Goal: Task Accomplishment & Management: Complete application form

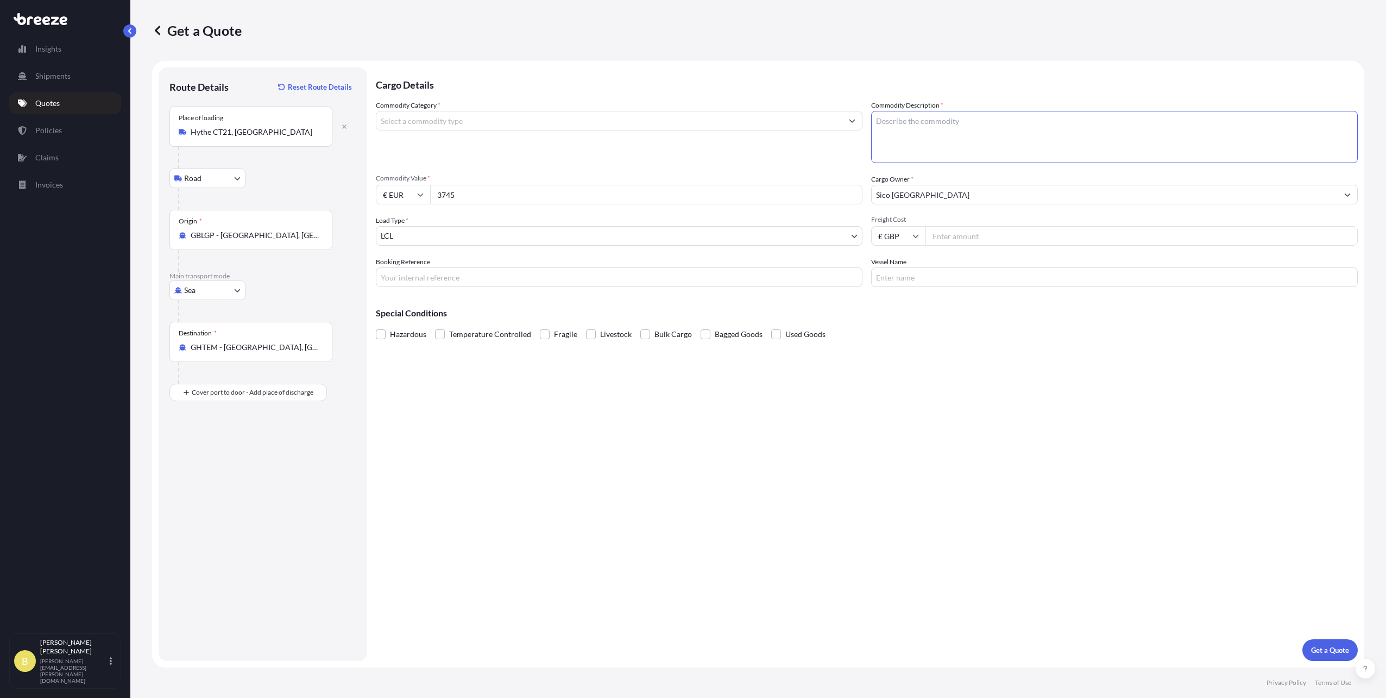
select select "Road"
select select "Sea"
select select "1"
click at [894, 281] on input "Vessel Name" at bounding box center [1114, 277] width 487 height 20
click at [909, 128] on textarea "Commodity Description *" at bounding box center [1114, 137] width 487 height 52
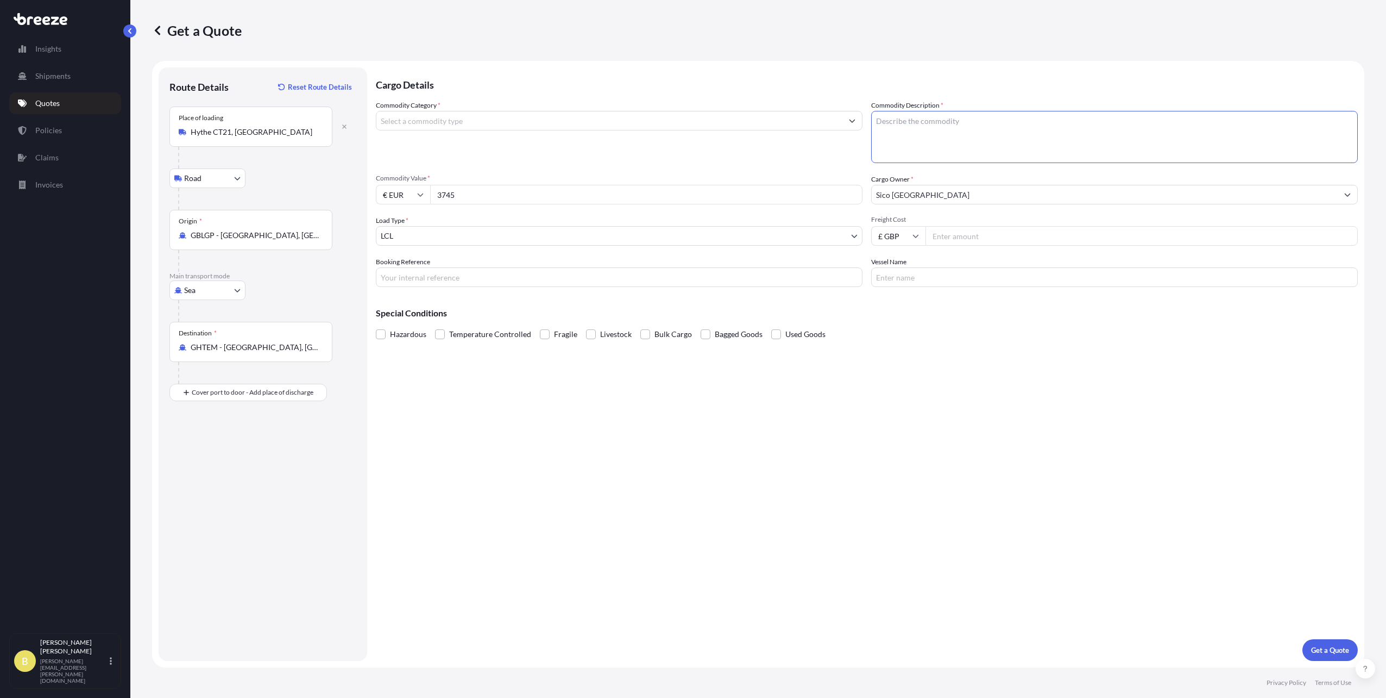
click at [543, 121] on input "Commodity Category *" at bounding box center [609, 121] width 466 height 20
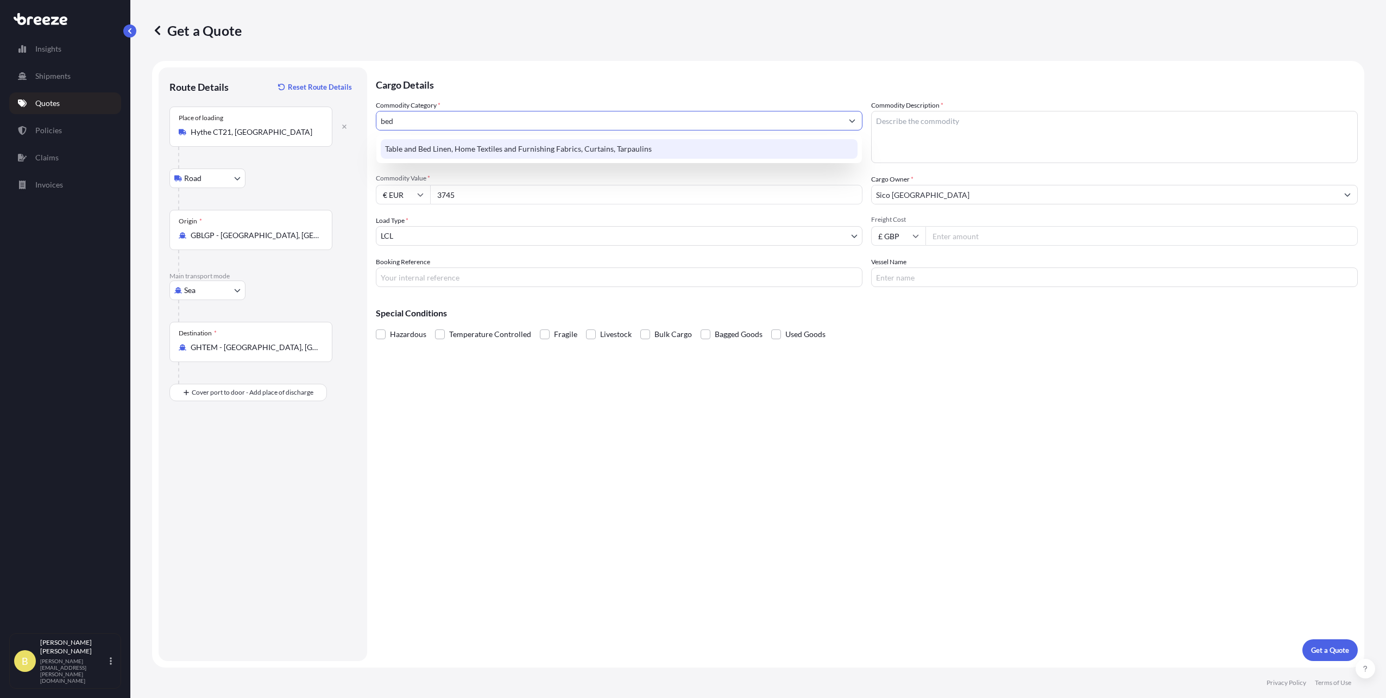
click at [535, 155] on div "Table and Bed Linen, Home Textiles and Furnishing Fabrics, Curtains, Tarpaulins" at bounding box center [619, 149] width 477 height 20
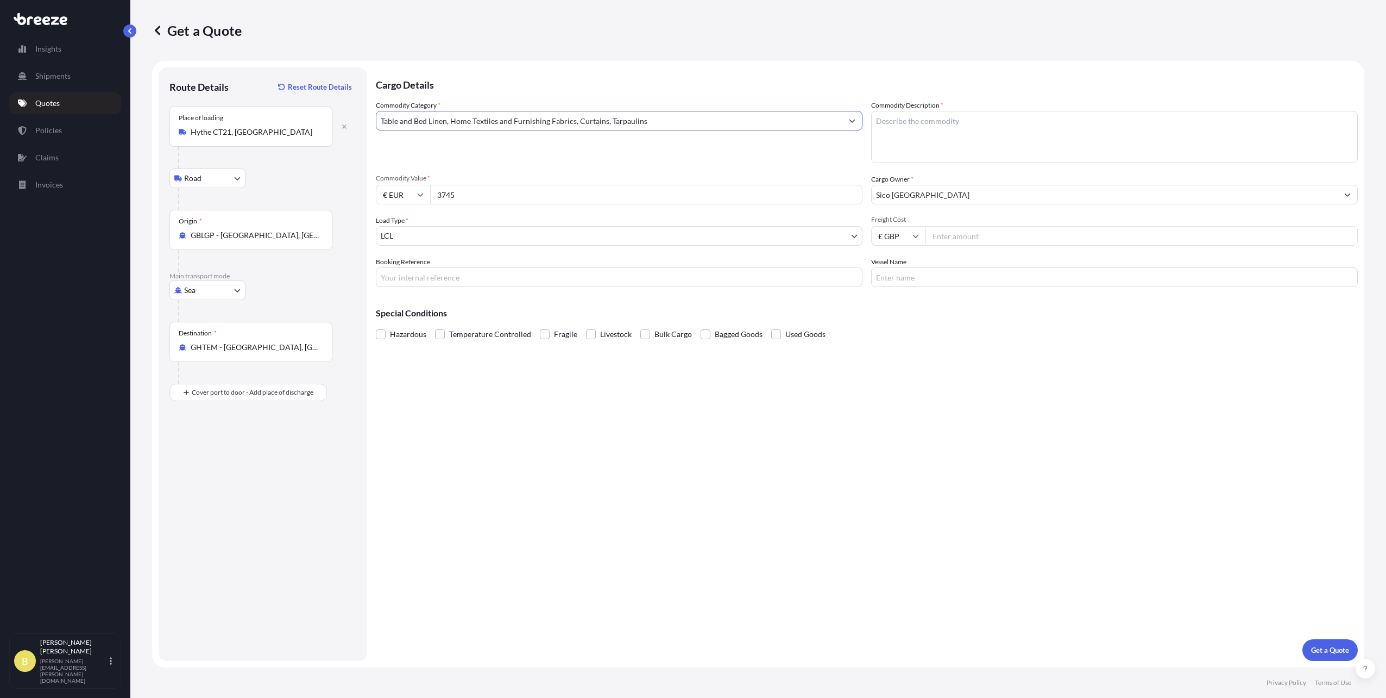
type input "Table and Bed Linen, Home Textiles and Furnishing Fabrics, Curtains, Tarpaulins"
click at [908, 138] on textarea "Commodity Description *" at bounding box center [1114, 137] width 487 height 52
type textarea "bed mattress"
click at [946, 233] on input "Freight Cost" at bounding box center [1142, 236] width 432 height 20
click at [950, 234] on input "Freight Cost" at bounding box center [1142, 236] width 432 height 20
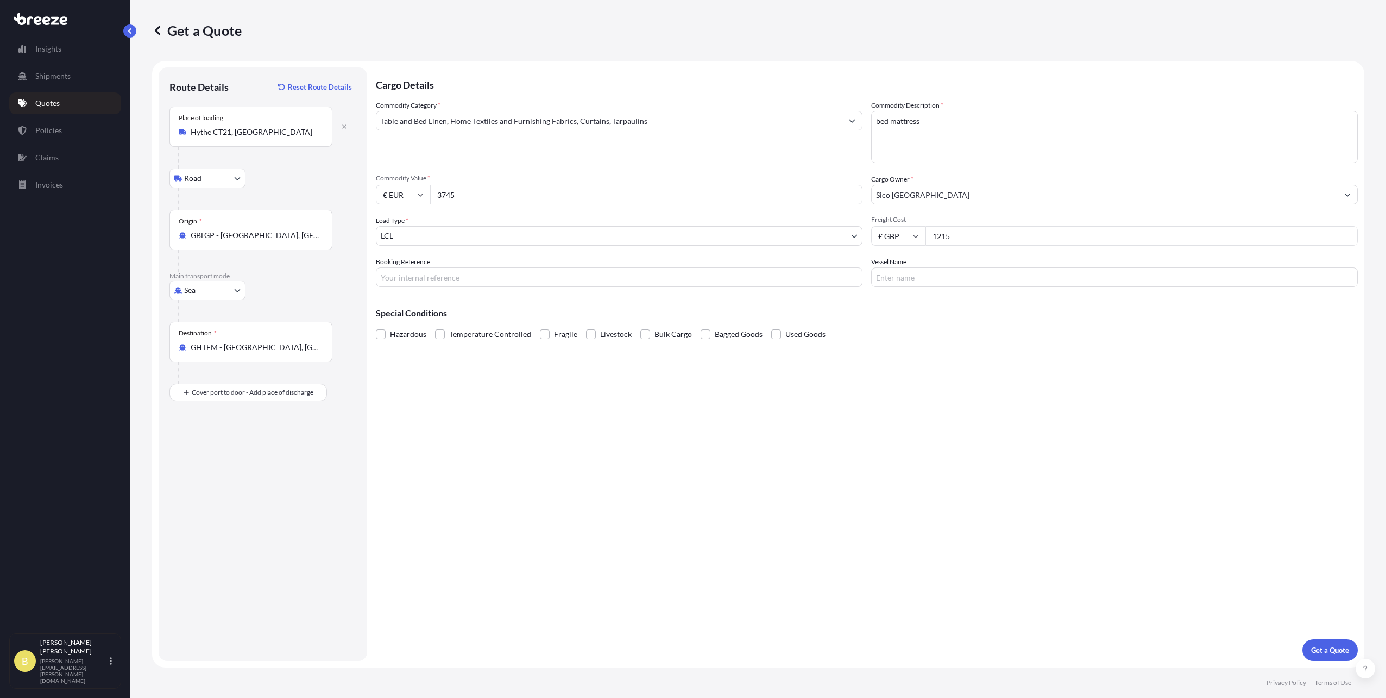
type input "1215"
click at [953, 368] on div "Cargo Details Commodity Category * Table and Bed Linen, Home Textiles and Furni…" at bounding box center [867, 363] width 982 height 593
click at [1316, 652] on p "Get a Quote" at bounding box center [1330, 649] width 38 height 11
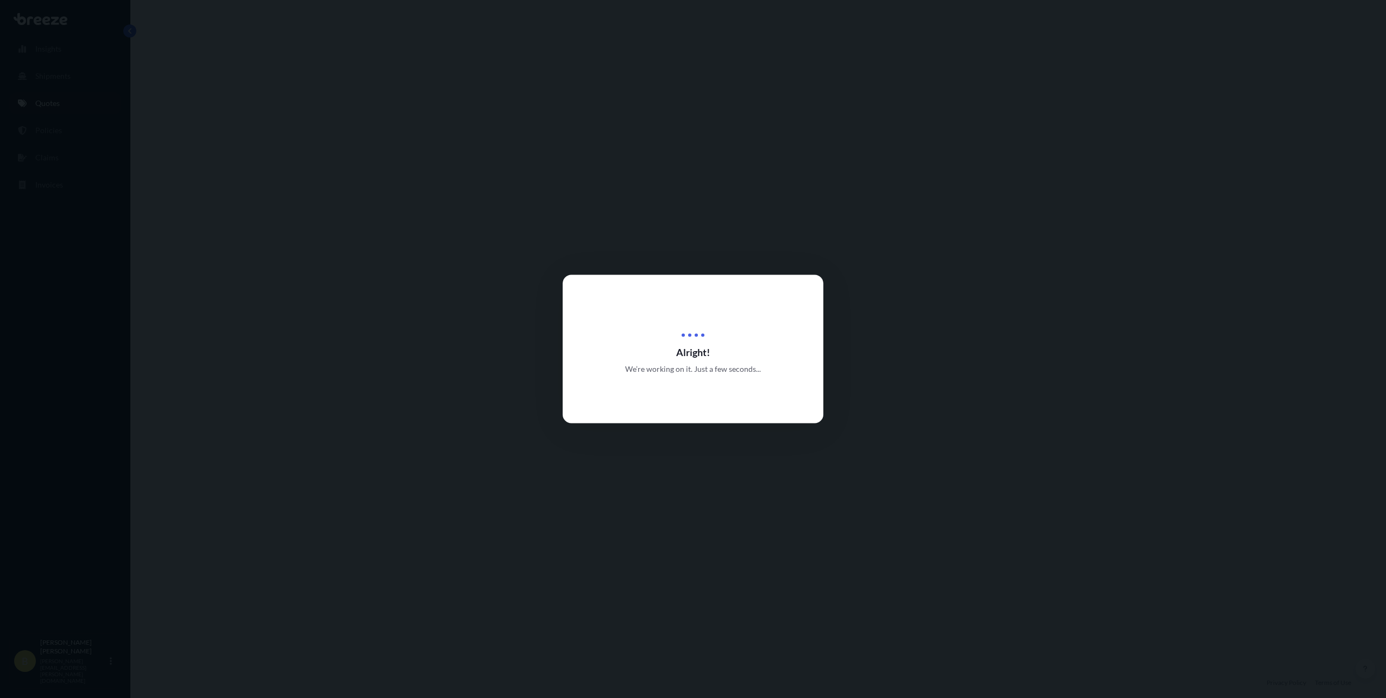
select select "Road"
select select "Sea"
select select "1"
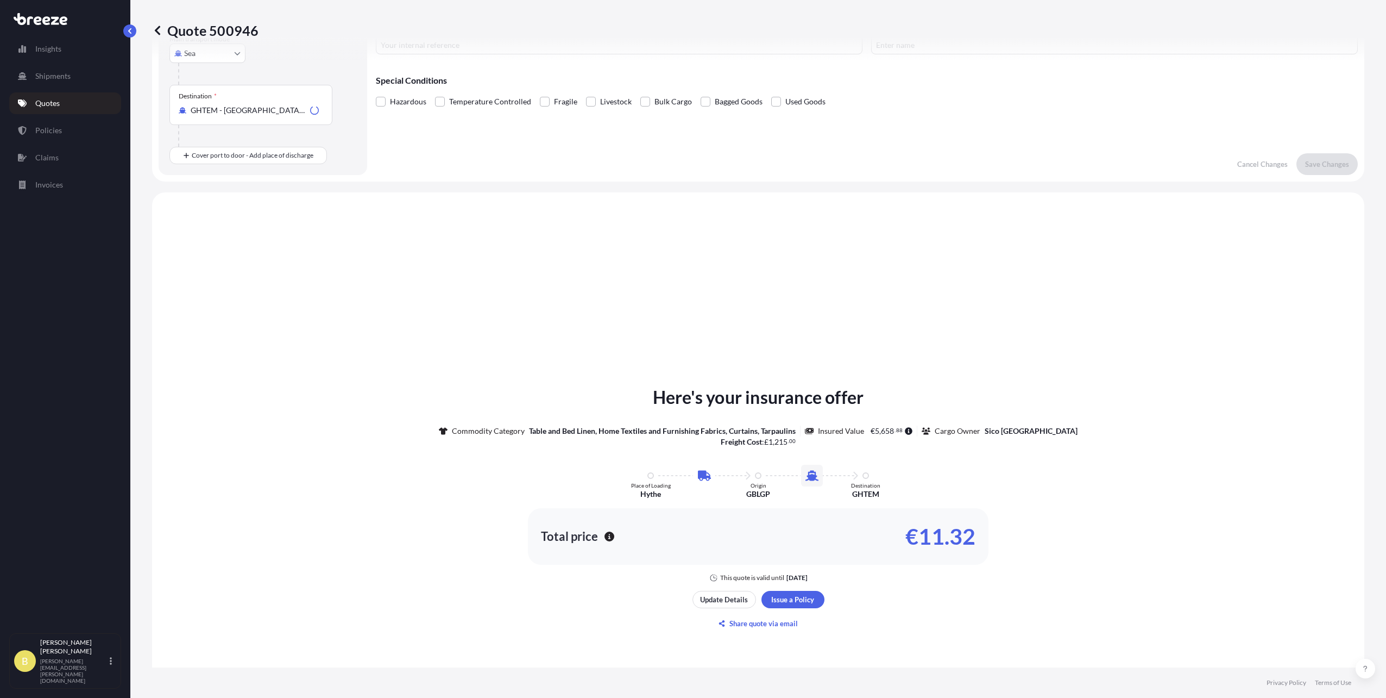
scroll to position [371, 0]
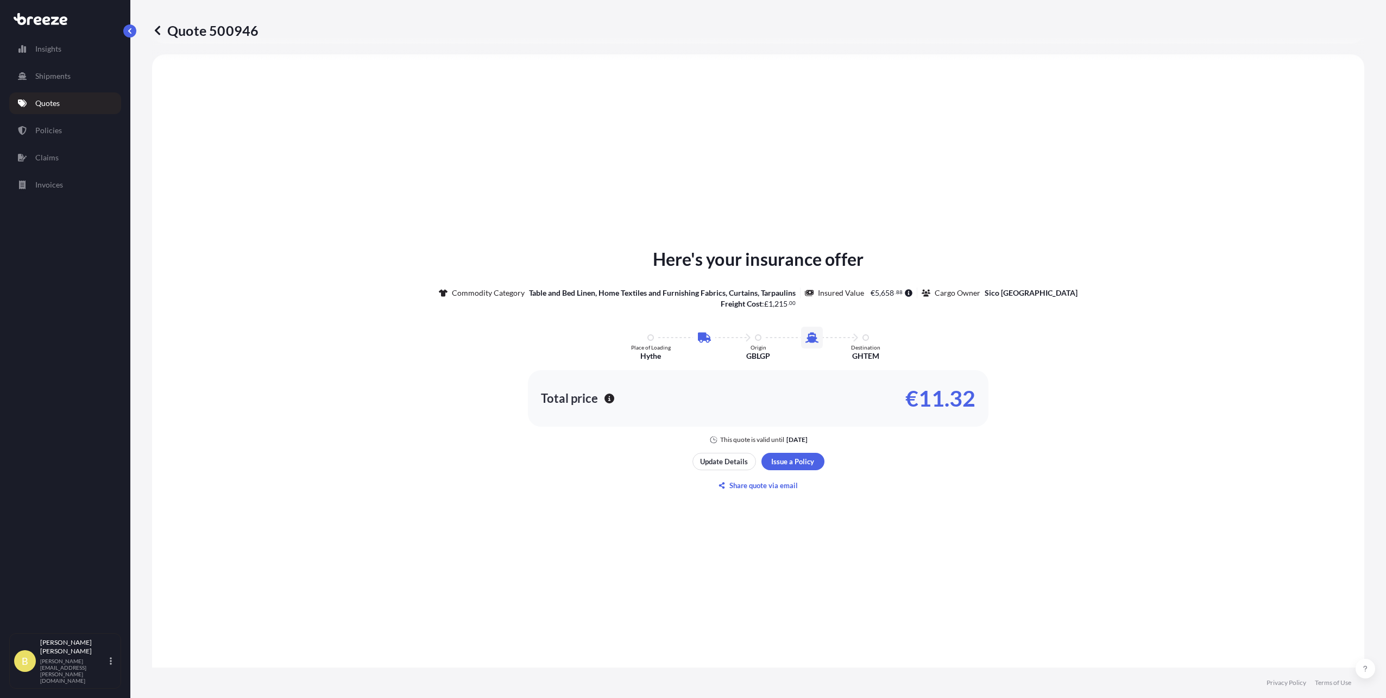
click at [56, 108] on p "Quotes" at bounding box center [47, 103] width 24 height 11
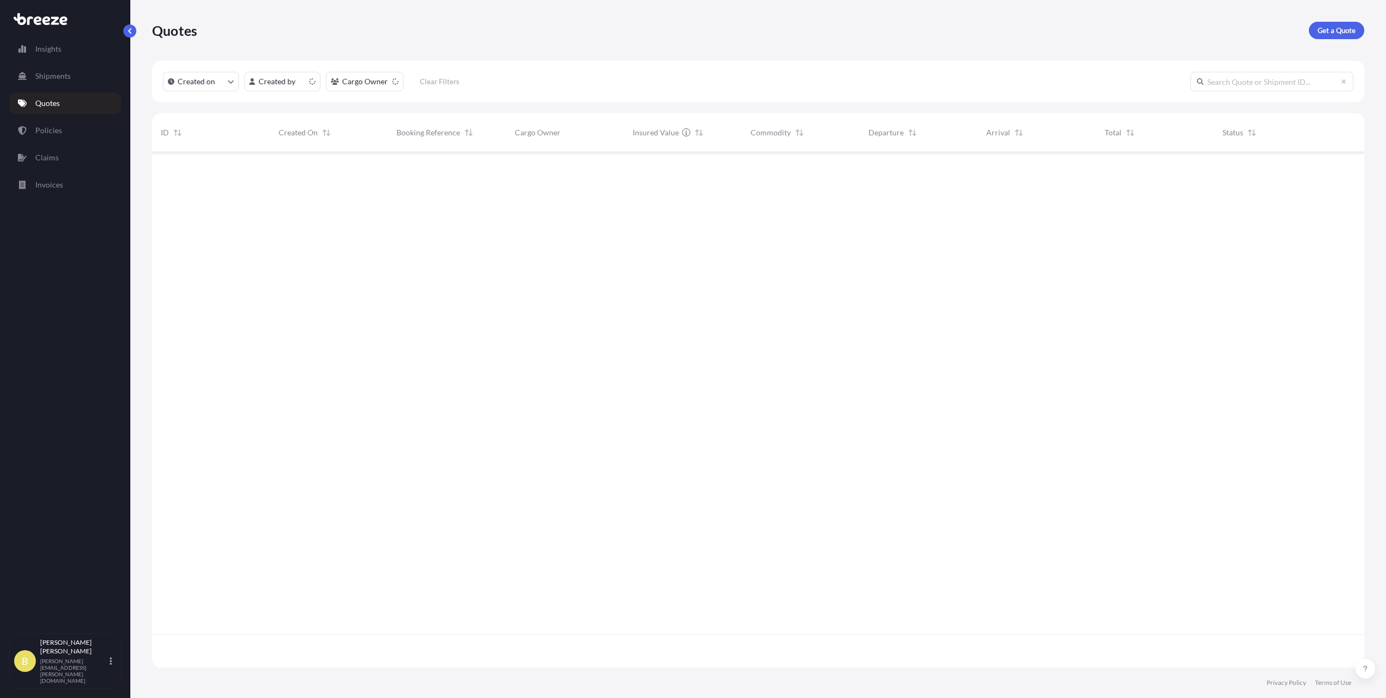
scroll to position [513, 1204]
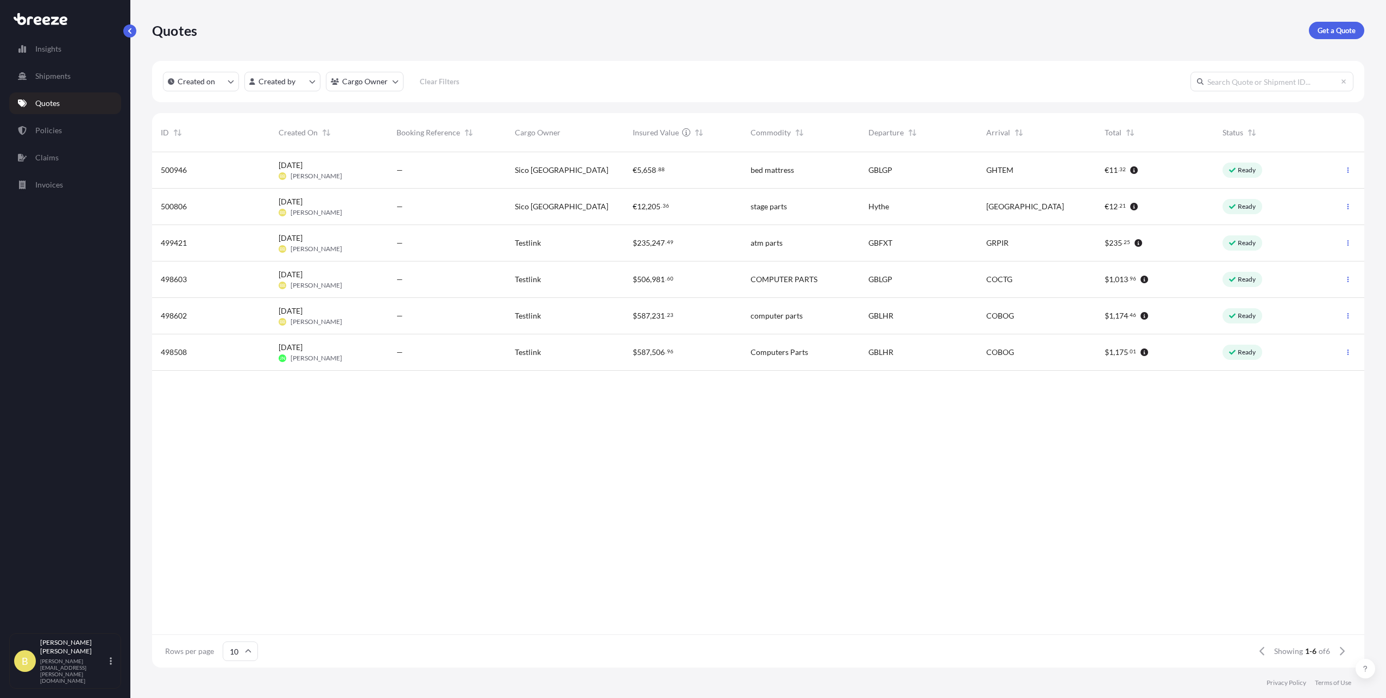
click at [352, 205] on div "[DATE] [PERSON_NAME]" at bounding box center [329, 206] width 101 height 21
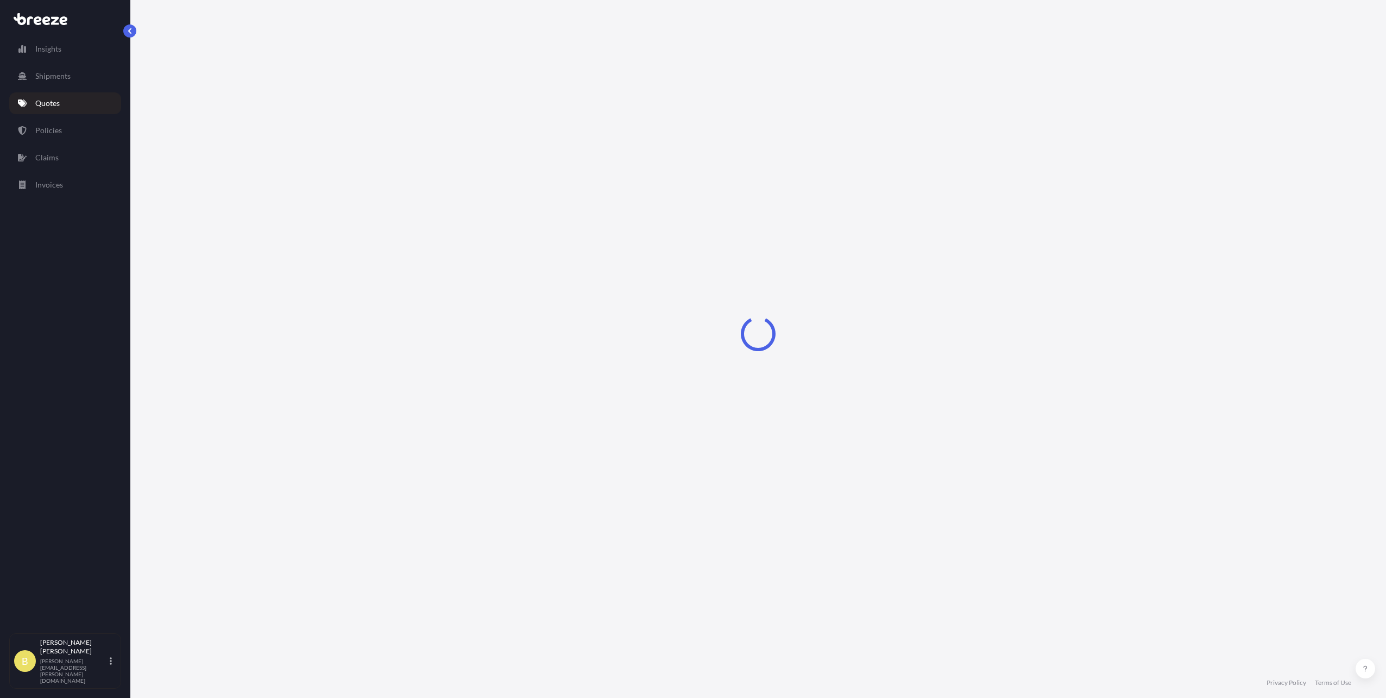
select select "Road"
select select "1"
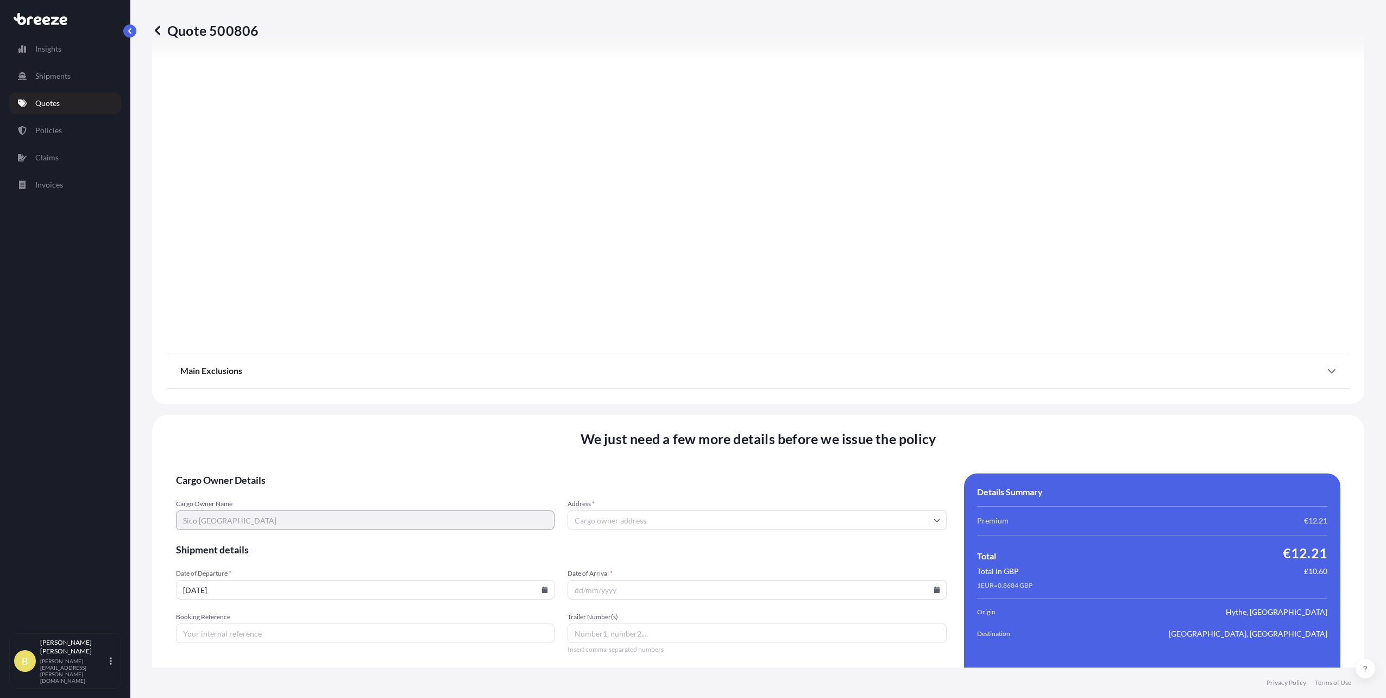
scroll to position [1027, 0]
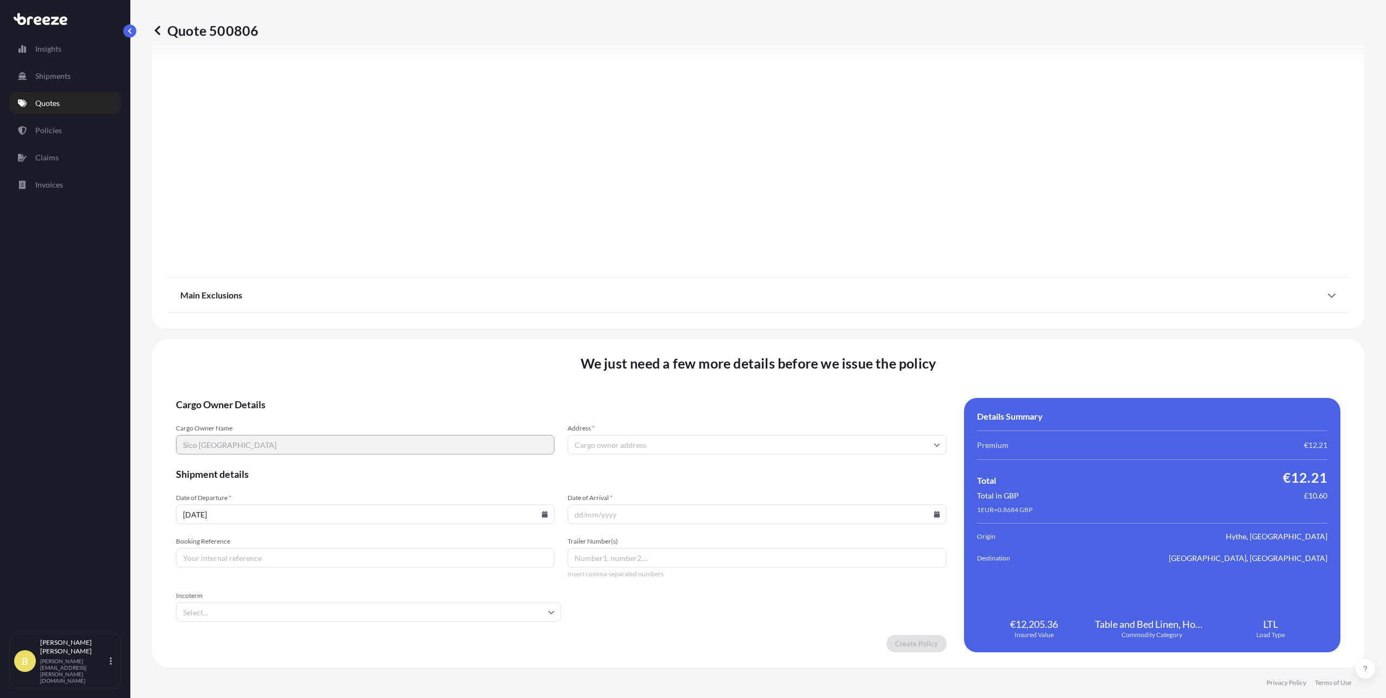
click at [366, 517] on input "[DATE]" at bounding box center [365, 514] width 379 height 20
click at [542, 513] on icon at bounding box center [545, 514] width 7 height 7
click at [384, 396] on button "10" at bounding box center [374, 394] width 17 height 17
type input "[DATE]"
click at [710, 516] on input "Date of Arrival *" at bounding box center [757, 514] width 379 height 20
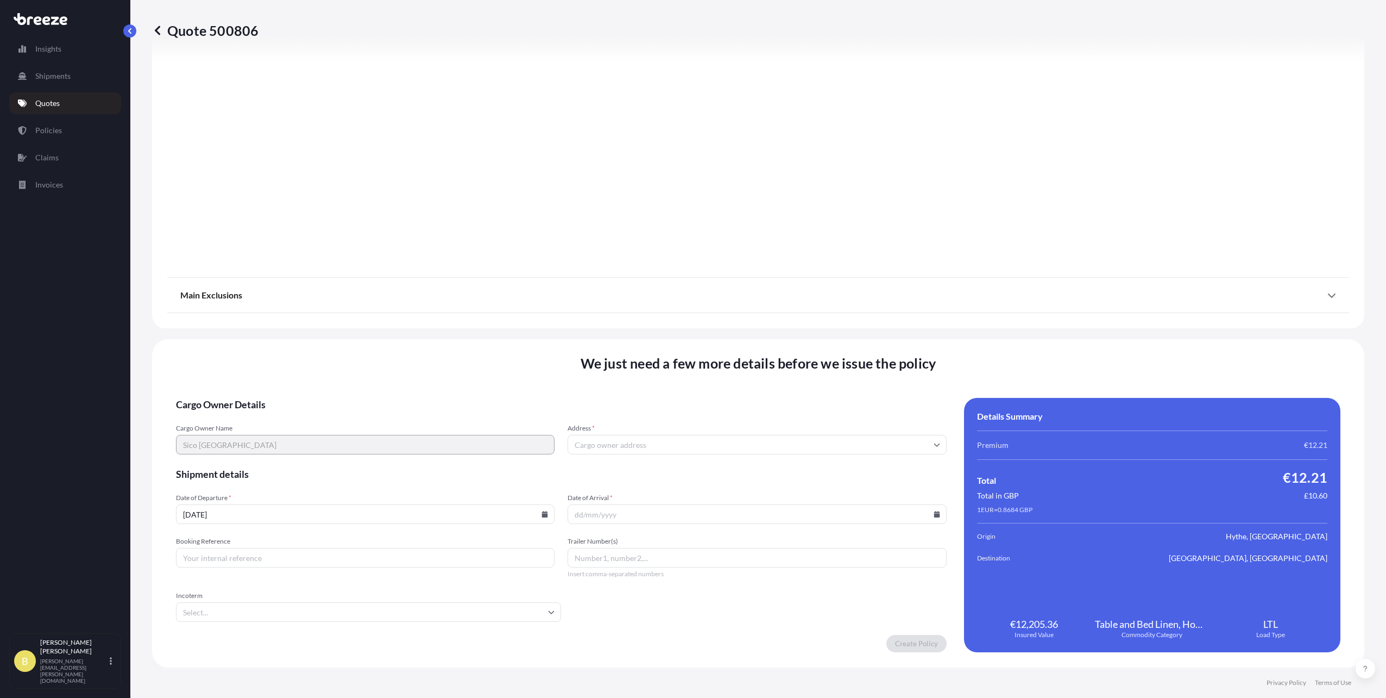
click at [930, 518] on input "Date of Arrival *" at bounding box center [757, 514] width 379 height 20
click at [936, 509] on input "Date of Arrival *" at bounding box center [757, 514] width 379 height 20
click at [674, 447] on input "Address *" at bounding box center [757, 445] width 379 height 20
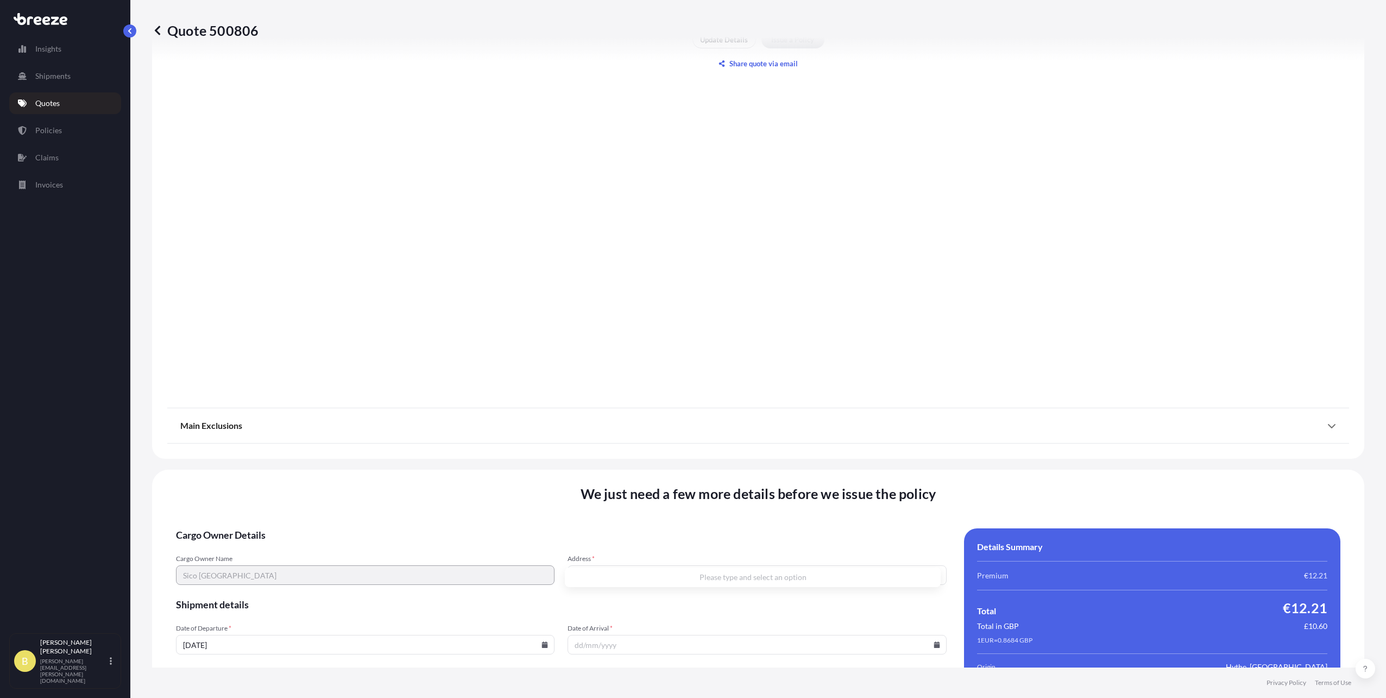
scroll to position [918, 0]
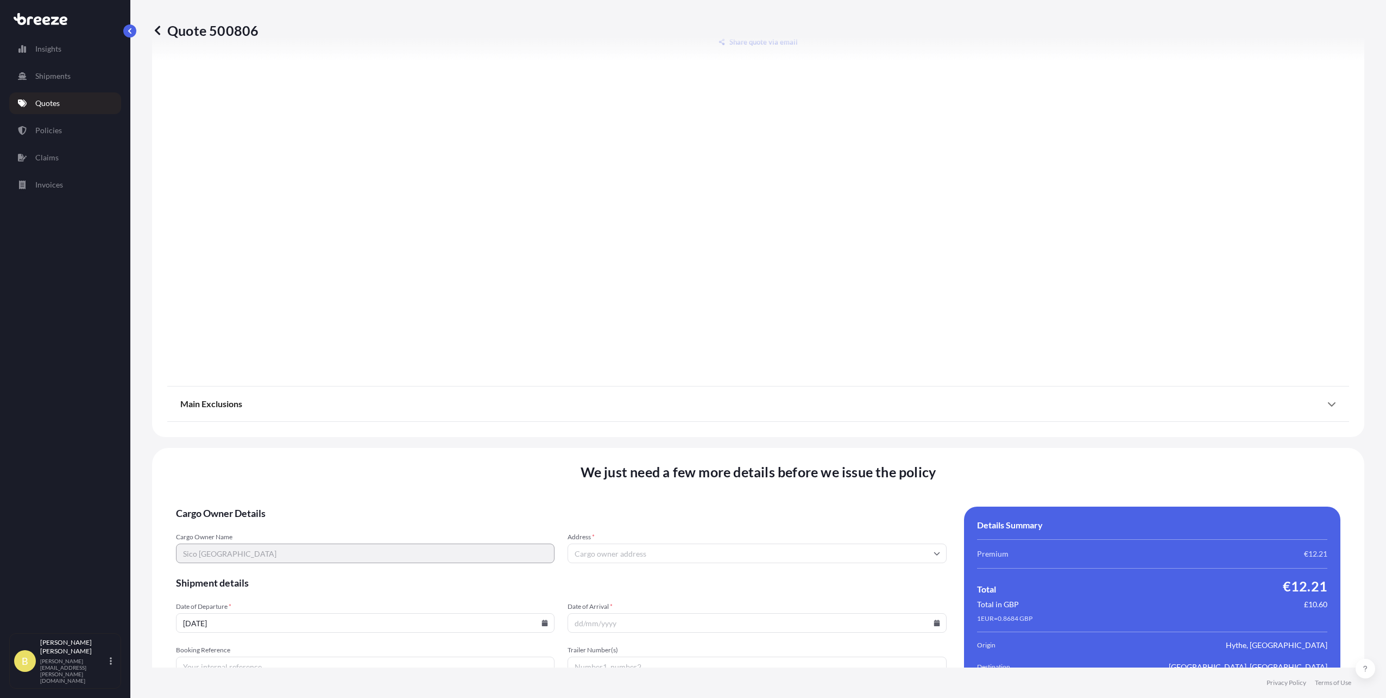
drag, startPoint x: 656, startPoint y: 550, endPoint x: 576, endPoint y: 549, distance: 79.3
click at [655, 550] on input "Address *" at bounding box center [757, 553] width 379 height 20
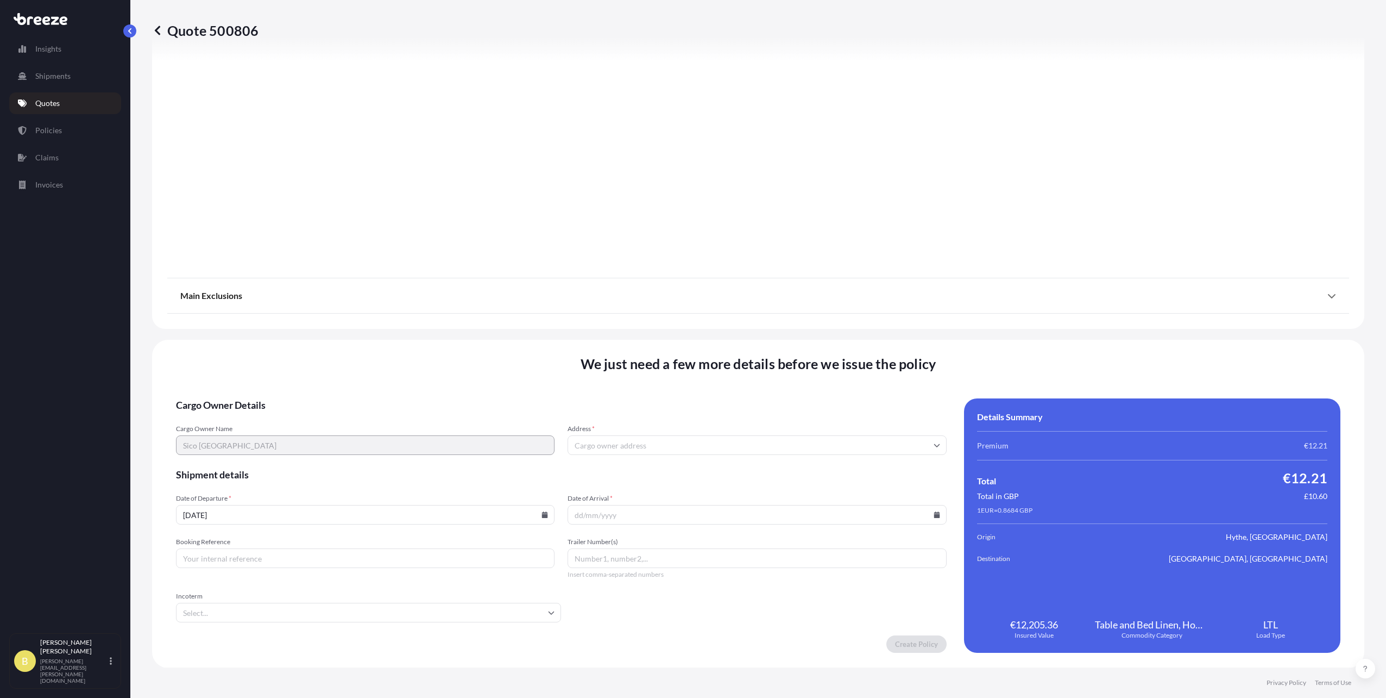
scroll to position [1027, 0]
click at [597, 440] on input "Address *" at bounding box center [757, 445] width 379 height 20
paste input "Sheraton Grand Krakow"
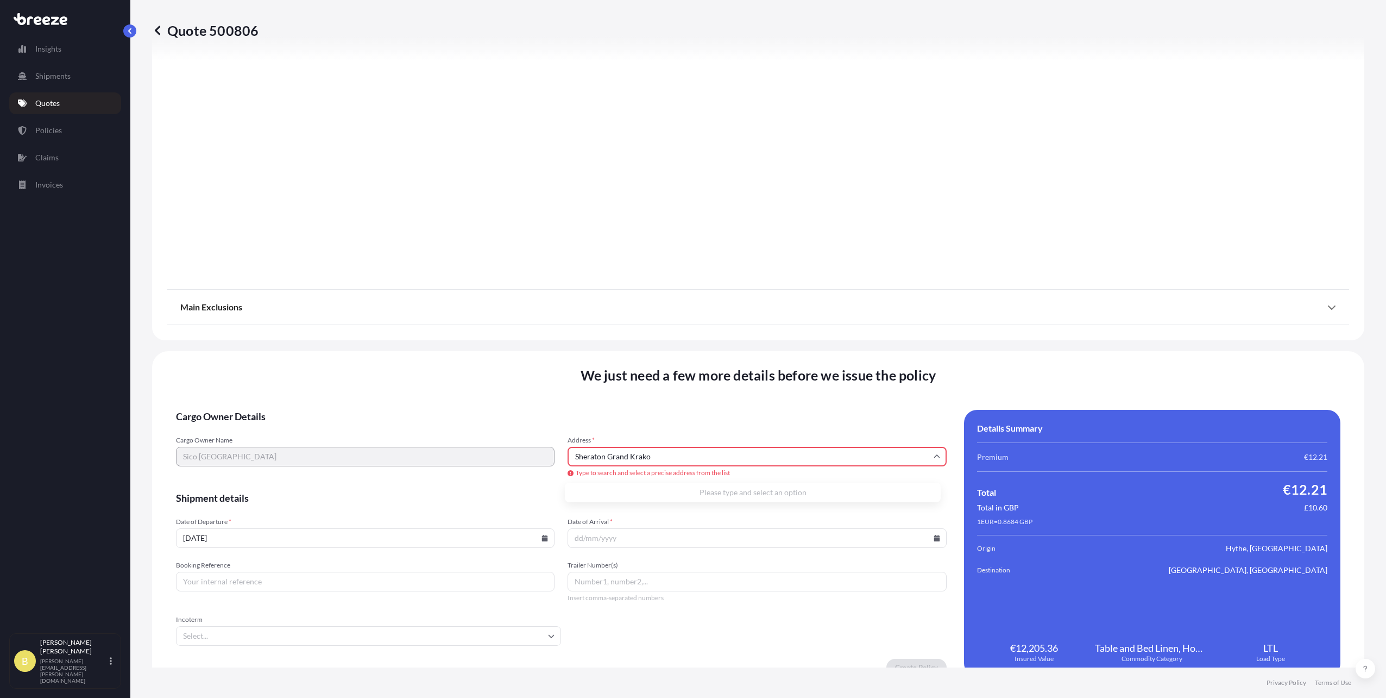
click at [677, 452] on input "Sheraton Grand Krako" at bounding box center [757, 457] width 379 height 20
click at [525, 447] on div "Cargo Owner Name Sico Europe Address * [GEOGRAPHIC_DATA] Type to search and sel…" at bounding box center [561, 457] width 771 height 42
paste input "[GEOGRAPHIC_DATA][STREET_ADDRESS]"
click at [638, 454] on input "[GEOGRAPHIC_DATA][STREET_ADDRESS]" at bounding box center [757, 457] width 379 height 20
click at [693, 451] on input "[GEOGRAPHIC_DATA][STREET_ADDRESS]" at bounding box center [757, 457] width 379 height 20
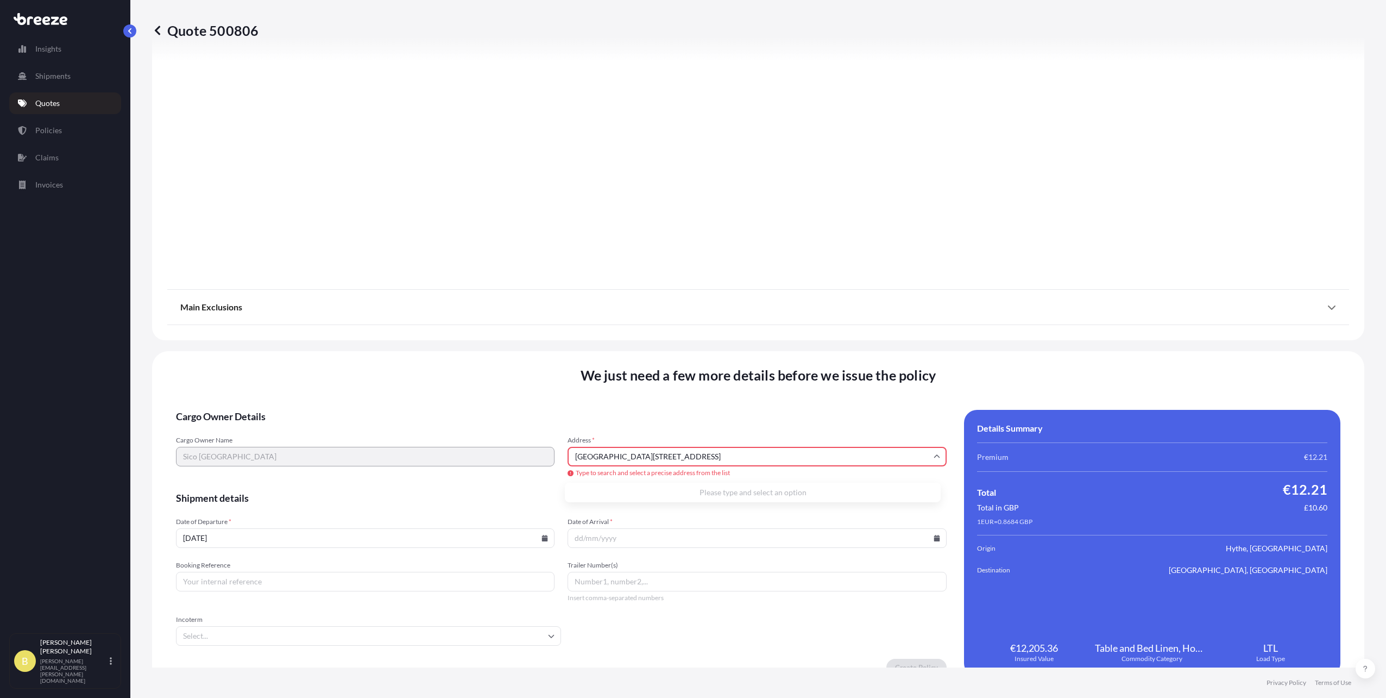
click at [548, 459] on div "Cargo Owner Name Sico Europe Address * [GEOGRAPHIC_DATA] Type to search and sel…" at bounding box center [561, 457] width 771 height 42
paste input "31101"
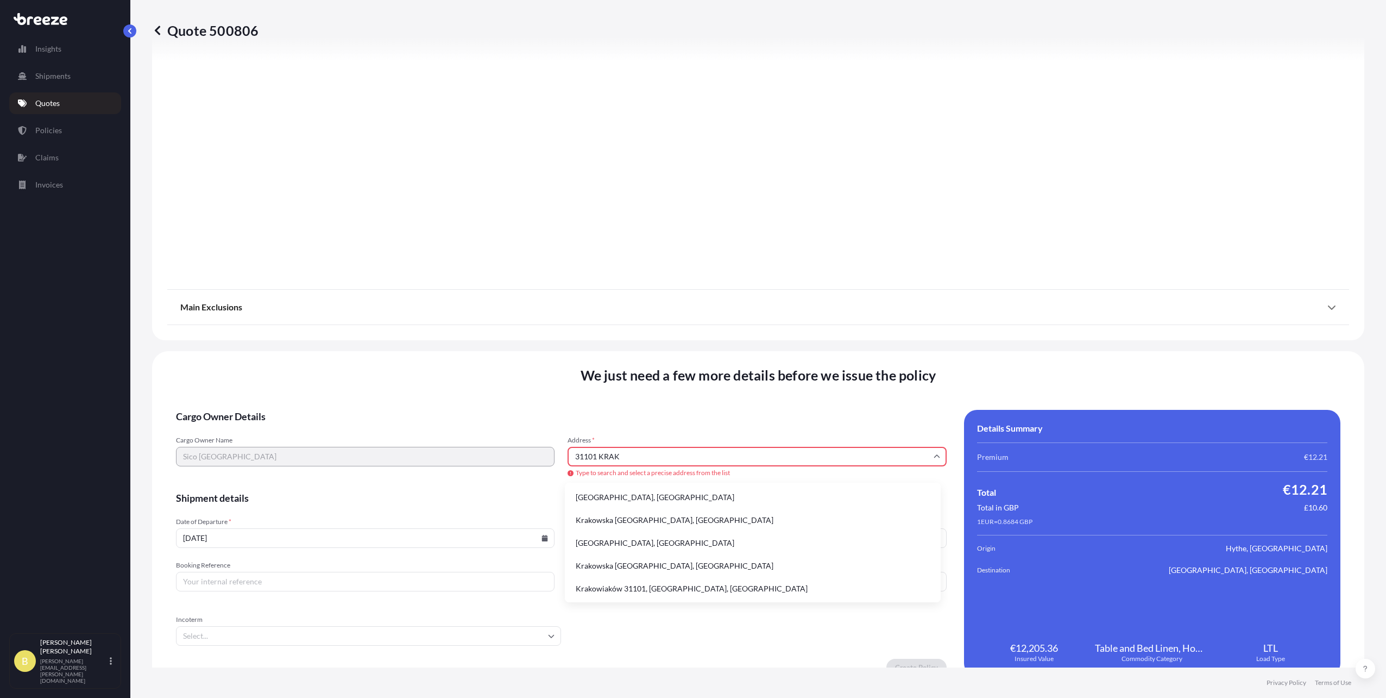
click at [362, 450] on div "Cargo Owner Name Sico Europe Address * 31101 KRAK Type to search and select a p…" at bounding box center [561, 457] width 771 height 42
paste input "[STREET_ADDRESS]"
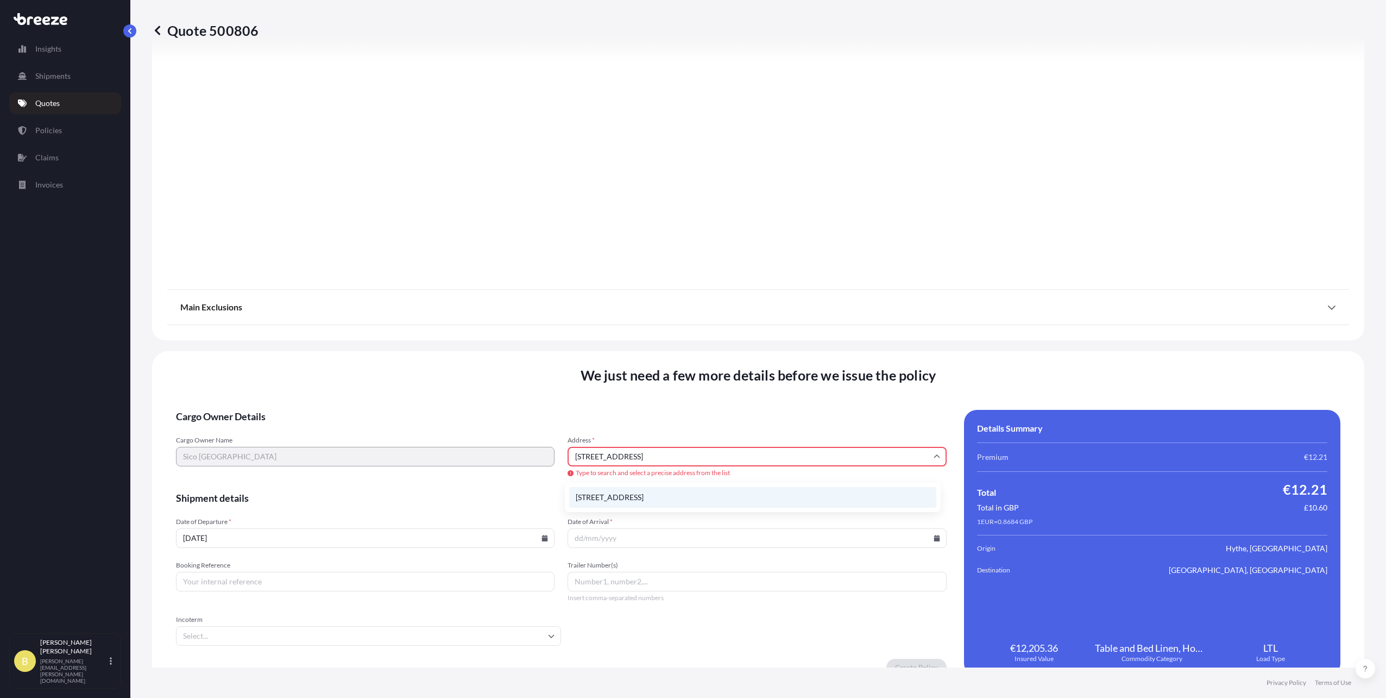
click at [646, 497] on li "[STREET_ADDRESS]" at bounding box center [752, 497] width 367 height 21
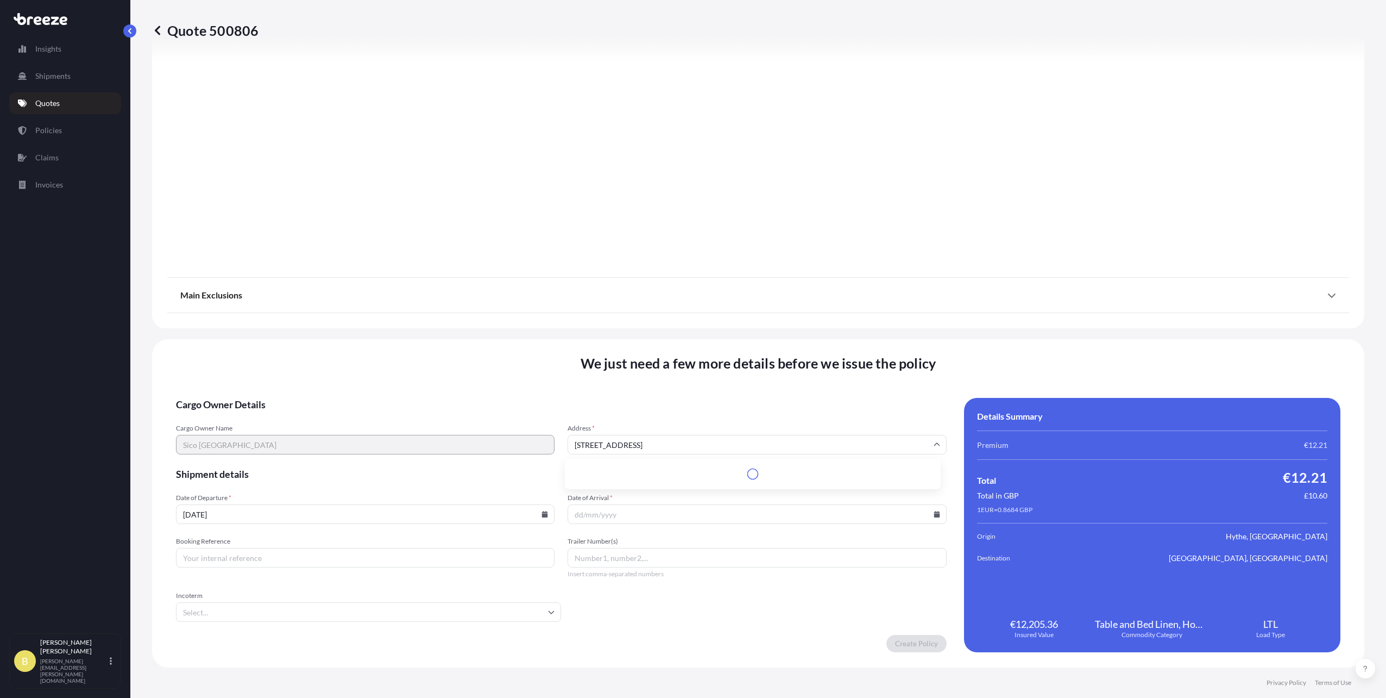
click at [629, 444] on input "[STREET_ADDRESS]" at bounding box center [757, 445] width 379 height 20
drag, startPoint x: 632, startPoint y: 447, endPoint x: 613, endPoint y: 446, distance: 19.0
click at [613, 446] on input "[STREET_ADDRESS]" at bounding box center [757, 445] width 379 height 20
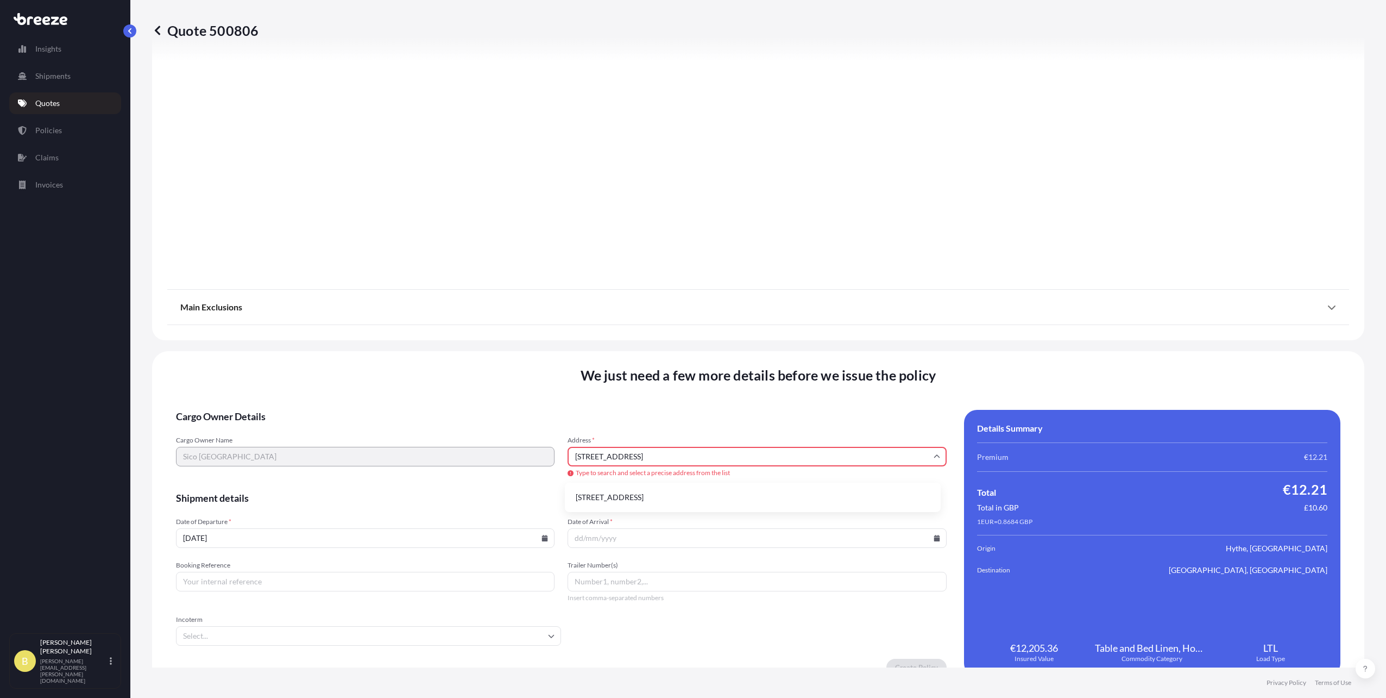
drag, startPoint x: 605, startPoint y: 455, endPoint x: 572, endPoint y: 459, distance: 32.8
click at [572, 459] on input "[STREET_ADDRESS]" at bounding box center [757, 457] width 379 height 20
click at [577, 459] on input "[STREET_ADDRESS]" at bounding box center [757, 457] width 379 height 20
type input "[STREET_ADDRESS]"
click at [625, 461] on input "[STREET_ADDRESS]" at bounding box center [757, 457] width 379 height 20
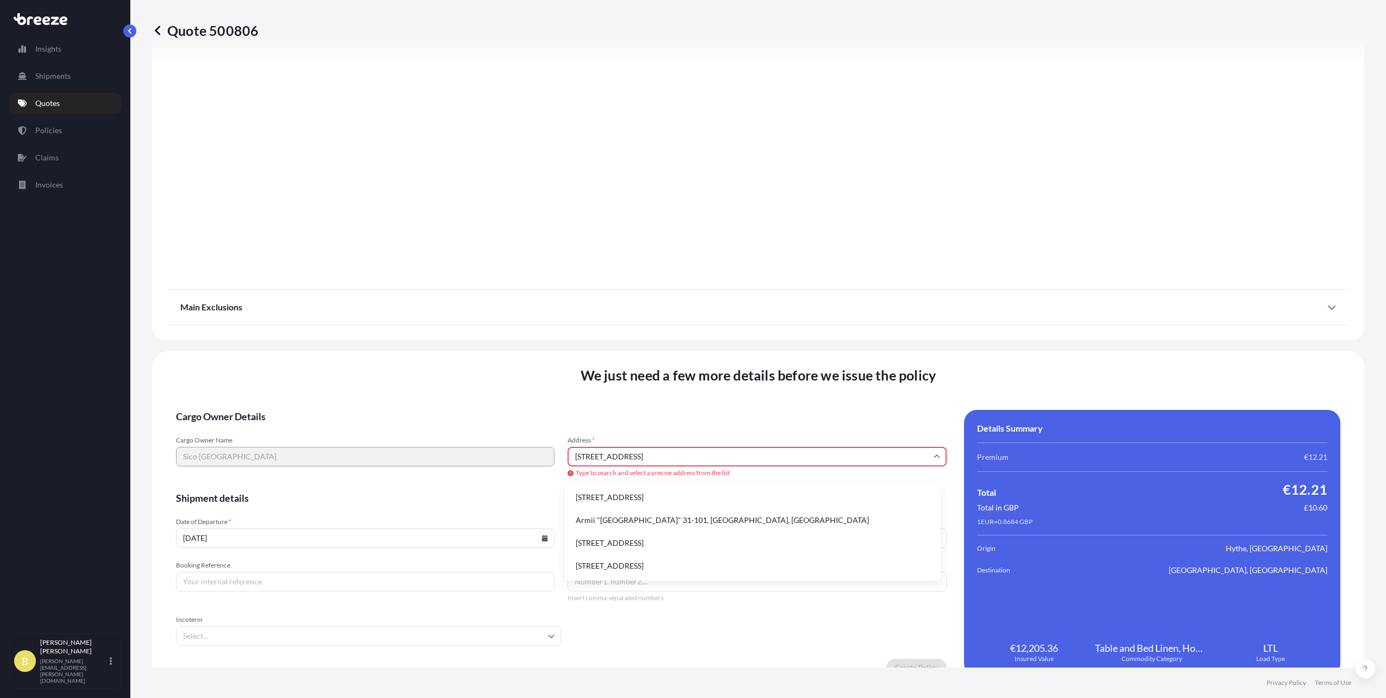
click at [623, 494] on li "[STREET_ADDRESS]" at bounding box center [752, 497] width 367 height 21
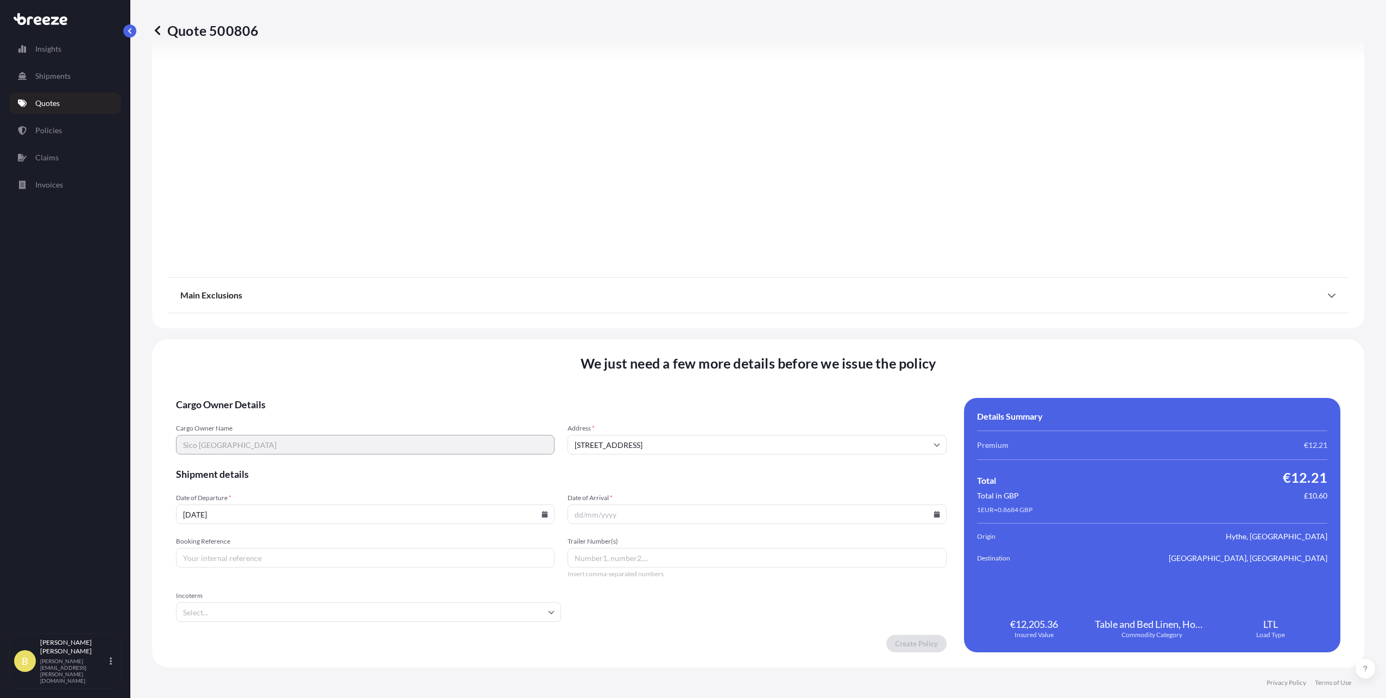
click at [934, 511] on icon at bounding box center [937, 514] width 7 height 7
click at [706, 420] on button "14" at bounding box center [698, 413] width 17 height 17
type input "[DATE]"
click at [343, 555] on input "Booking Reference" at bounding box center [365, 558] width 379 height 20
click at [312, 562] on input "Booking Reference" at bounding box center [365, 558] width 379 height 20
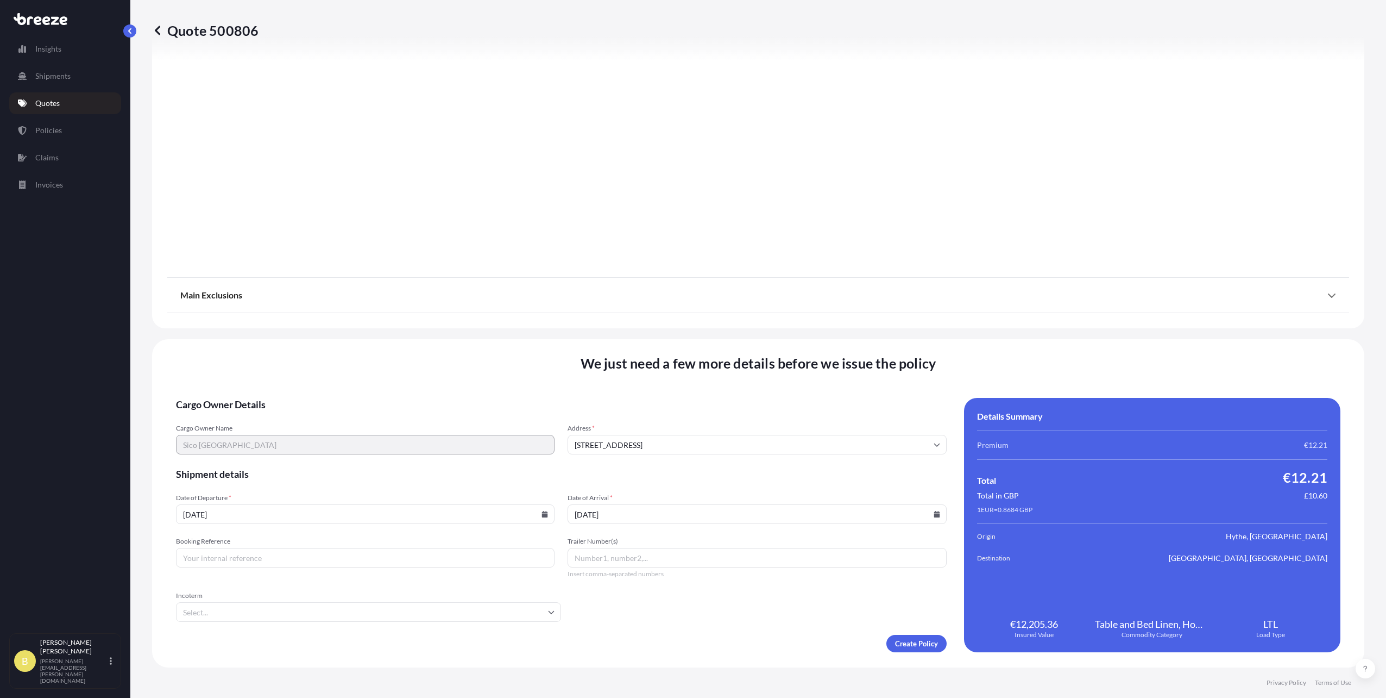
click at [397, 563] on input "Booking Reference" at bounding box center [365, 558] width 379 height 20
paste input "J-5001824"
type input "J-5001824"
click at [384, 610] on input "Incoterm" at bounding box center [368, 612] width 385 height 20
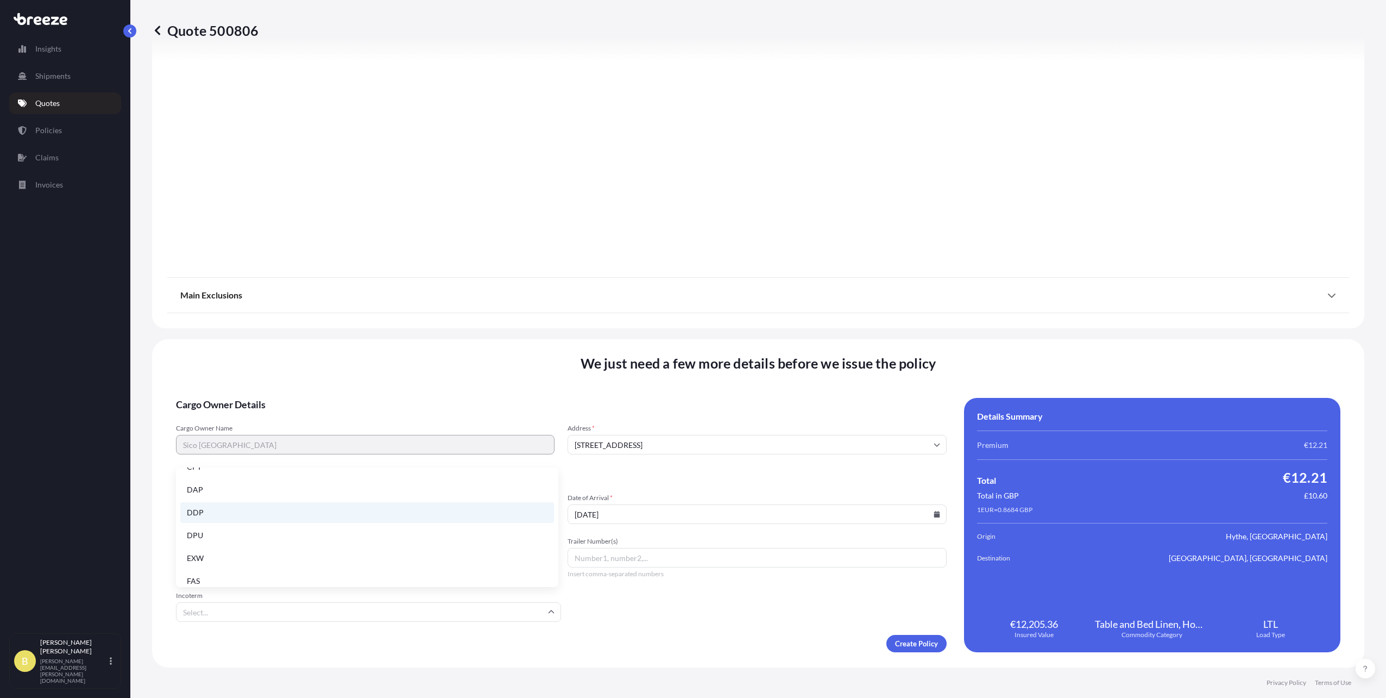
click at [234, 506] on li "DDP" at bounding box center [367, 512] width 374 height 21
click at [593, 558] on input "Trailer Number(s)" at bounding box center [757, 558] width 379 height 20
paste input "ST9410V / ST9169H"
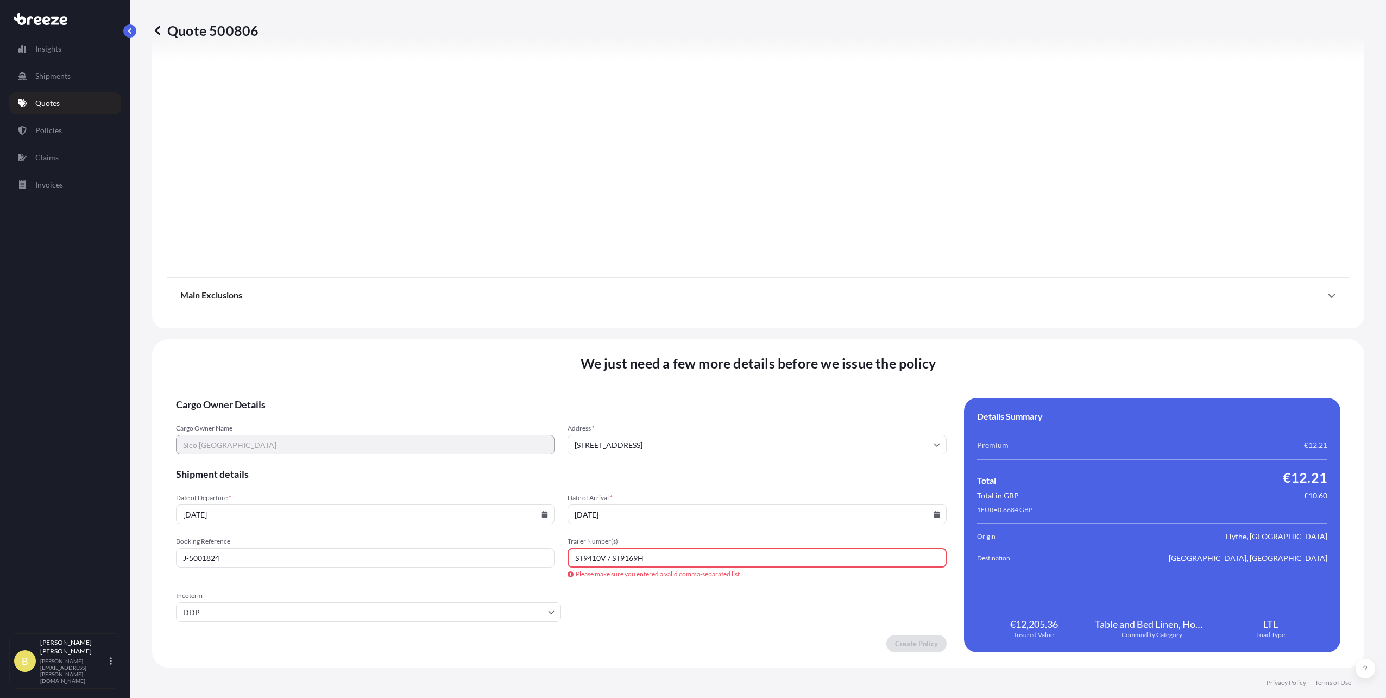
click at [762, 621] on form "Cargo Owner Details Cargo Owner Name Sico Europe Address * [GEOGRAPHIC_DATA] Sh…" at bounding box center [561, 525] width 771 height 254
click at [612, 557] on input "ST9410V / ST9169H" at bounding box center [757, 558] width 379 height 20
type input "ST9410V, ST9169H"
drag, startPoint x: 690, startPoint y: 535, endPoint x: 691, endPoint y: 544, distance: 9.3
click at [690, 536] on form "Cargo Owner Details Cargo Owner Name Sico Europe Address * [GEOGRAPHIC_DATA] Sh…" at bounding box center [561, 525] width 771 height 254
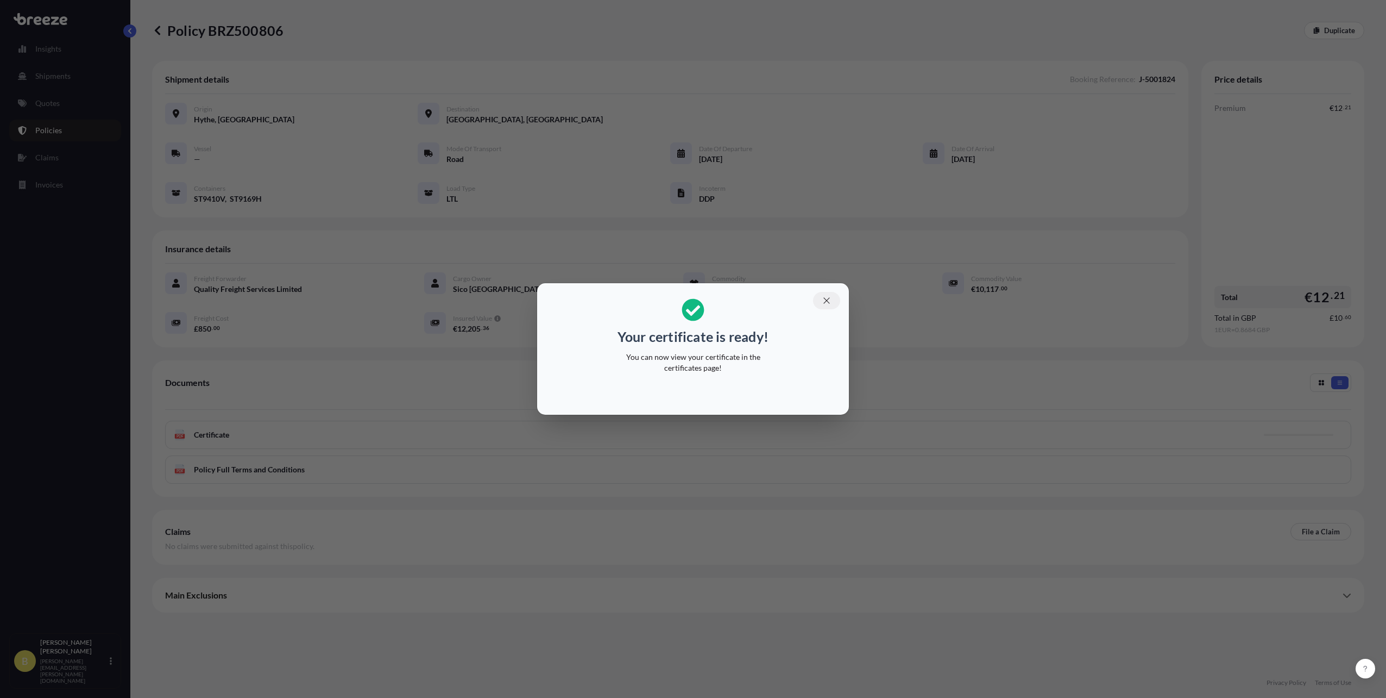
click at [836, 301] on button "button" at bounding box center [826, 300] width 27 height 17
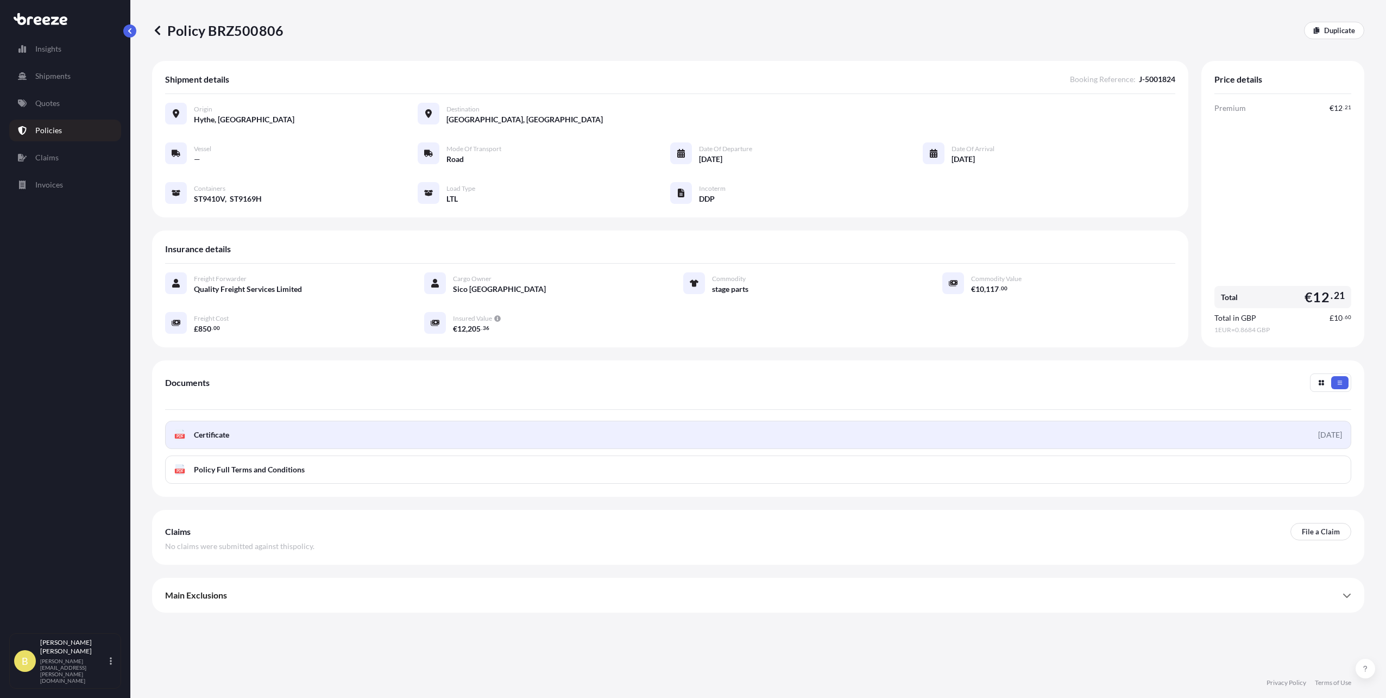
click at [269, 430] on link "PDF Certificate [DATE]" at bounding box center [758, 434] width 1186 height 28
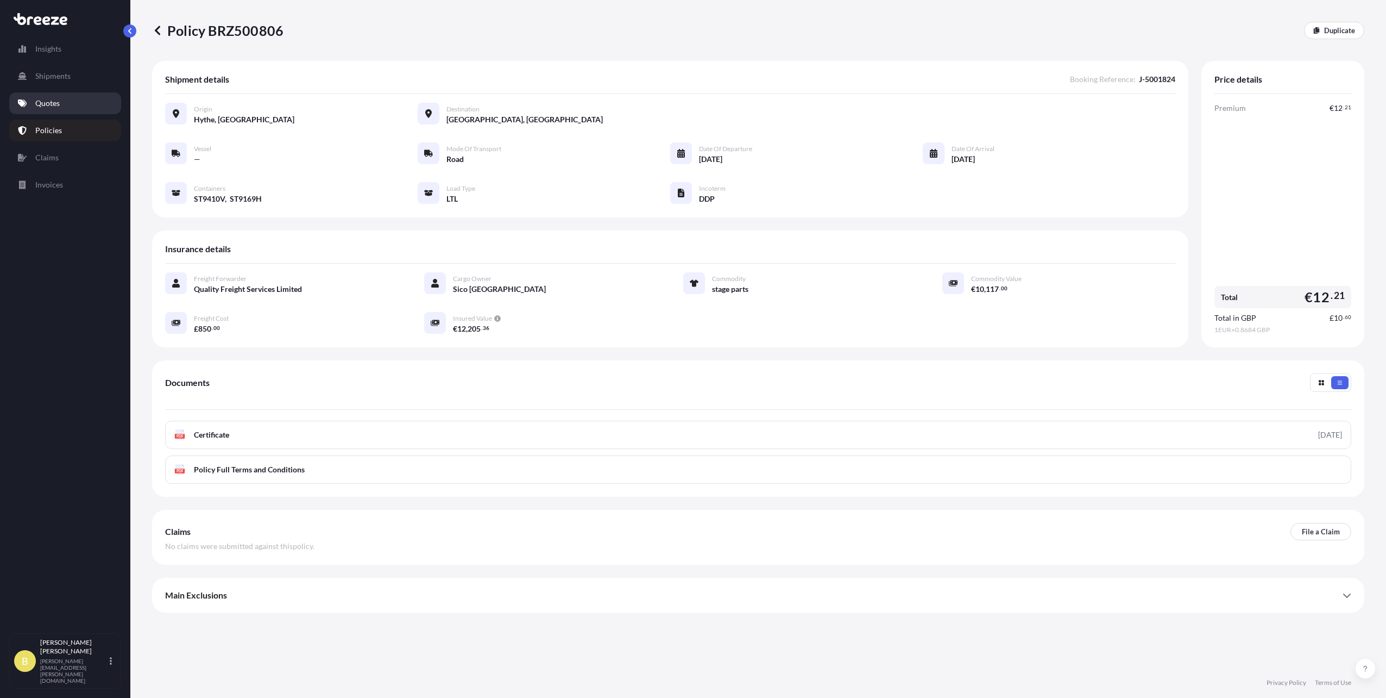
click at [49, 108] on p "Quotes" at bounding box center [47, 103] width 24 height 11
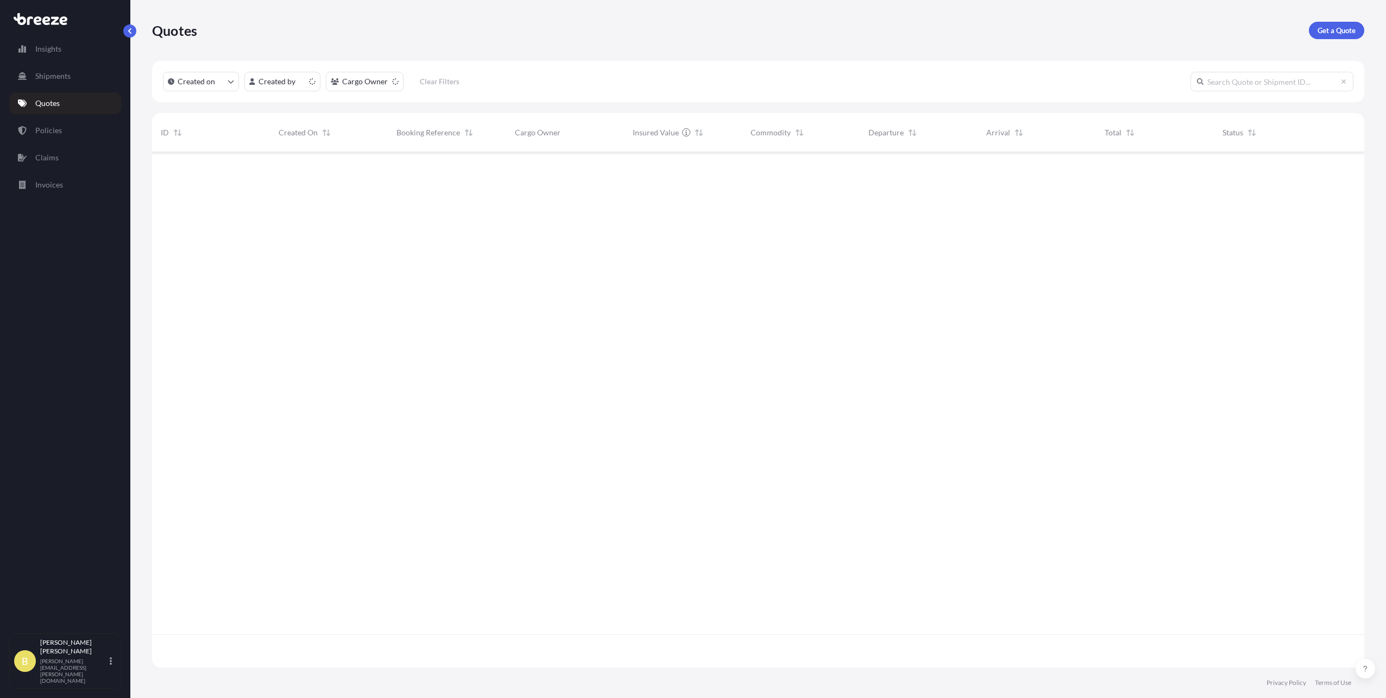
scroll to position [513, 1204]
